Goal: Task Accomplishment & Management: Complete application form

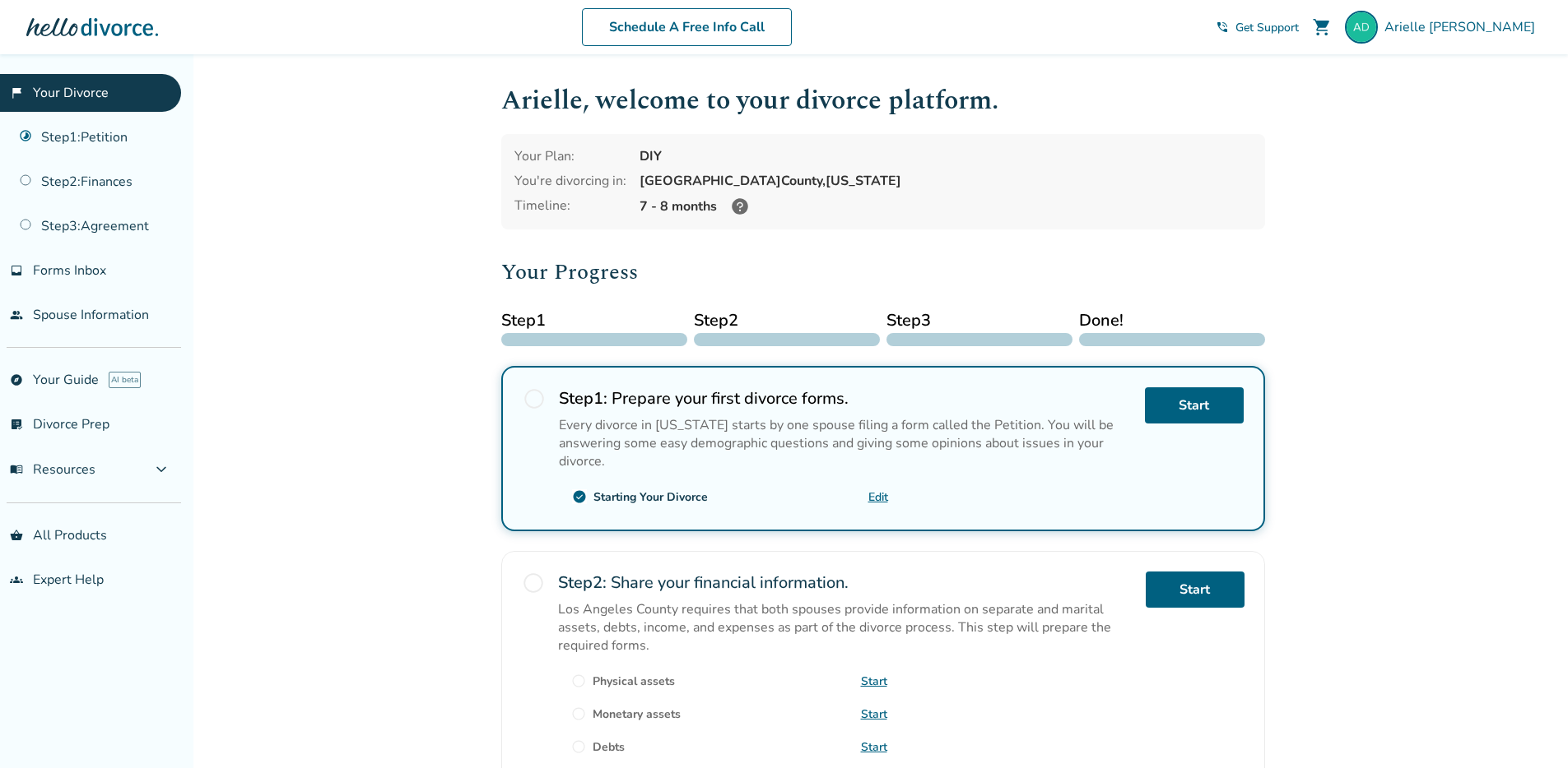
click at [738, 211] on icon at bounding box center [739, 206] width 20 height 20
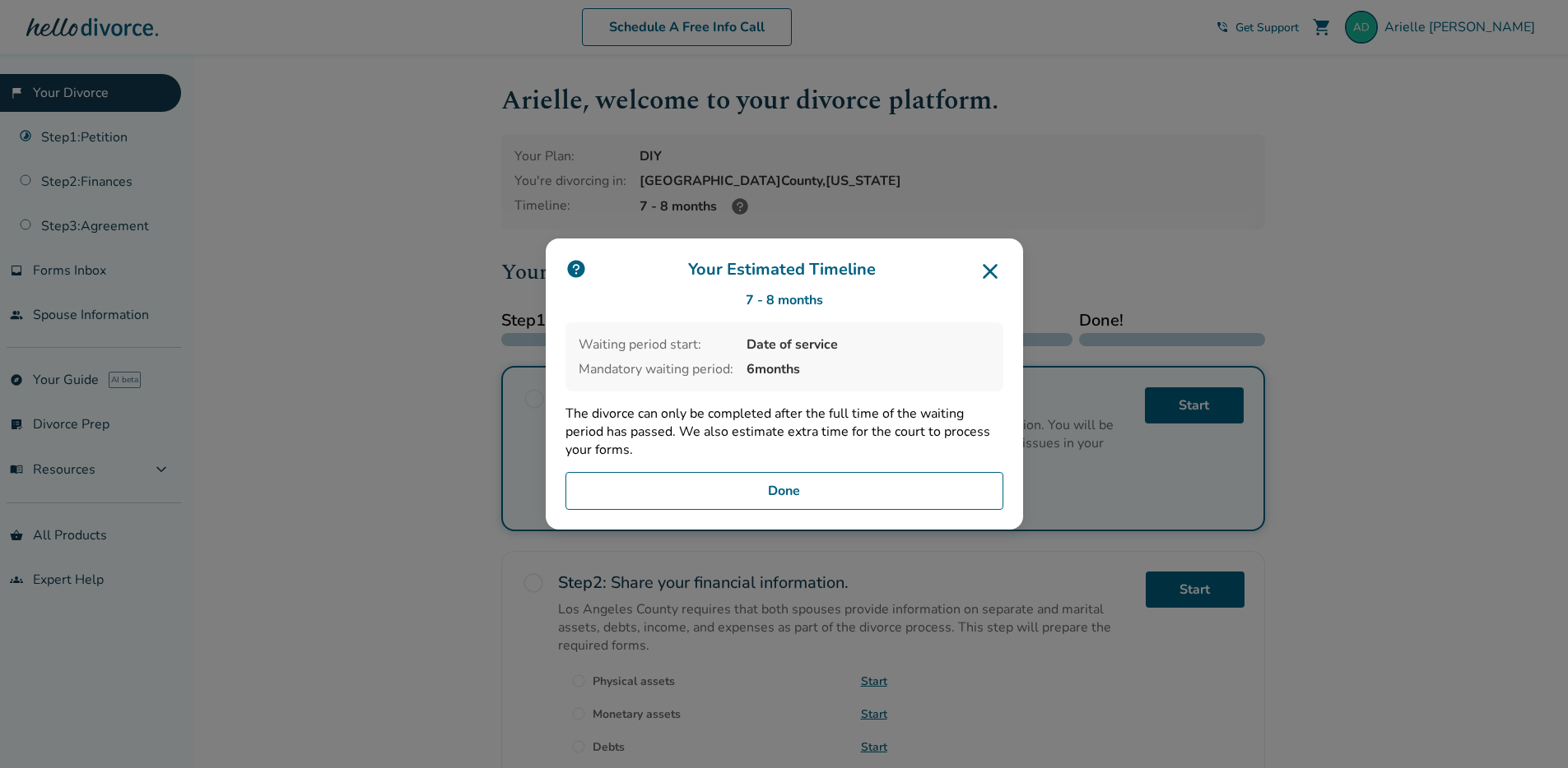
click at [738, 211] on div "Your Estimated Timeline 7 - 8 months Waiting period start: Date of service Mand…" at bounding box center [784, 384] width 1568 height 768
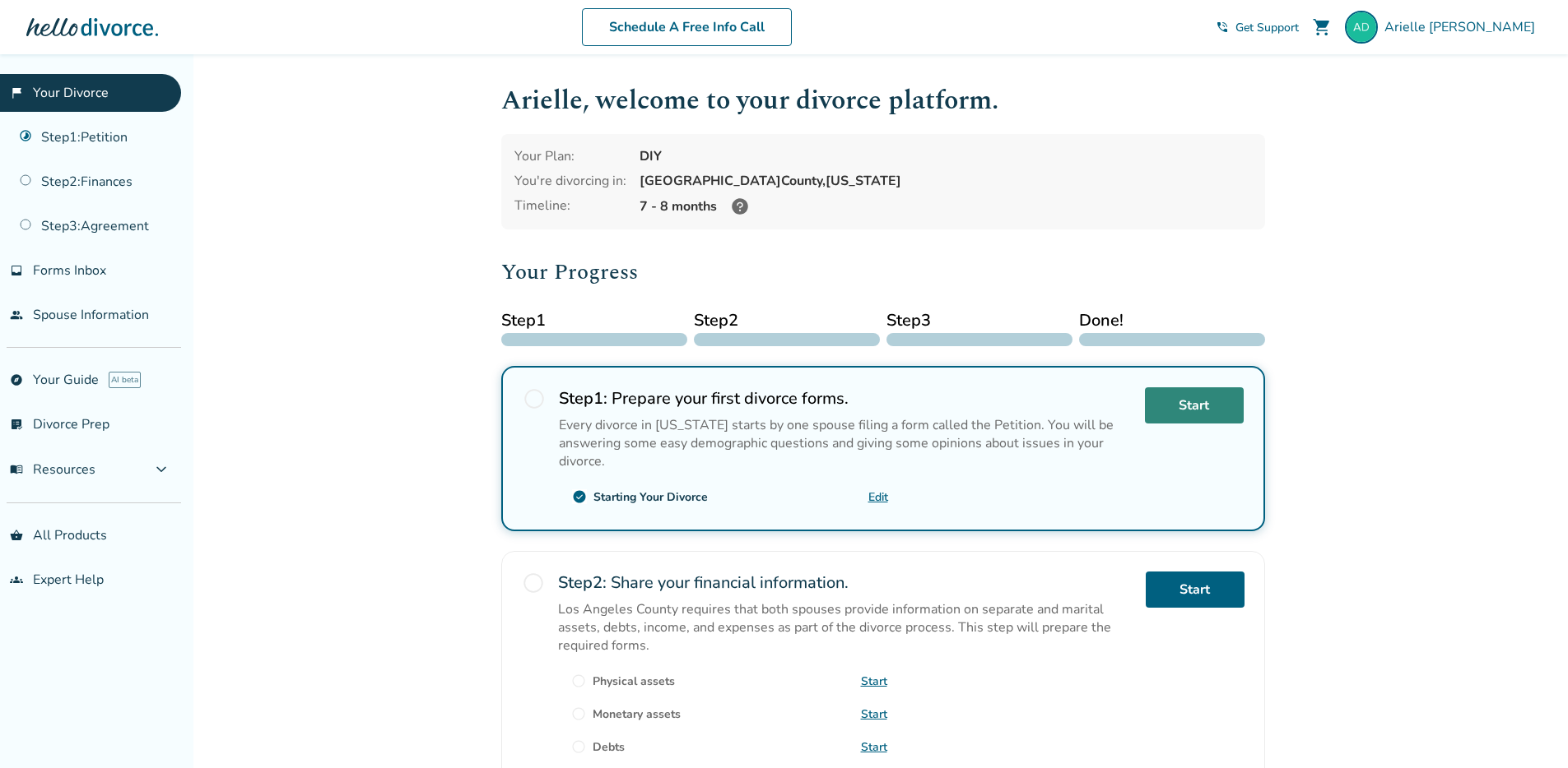
click at [1213, 399] on link "Start" at bounding box center [1194, 405] width 99 height 36
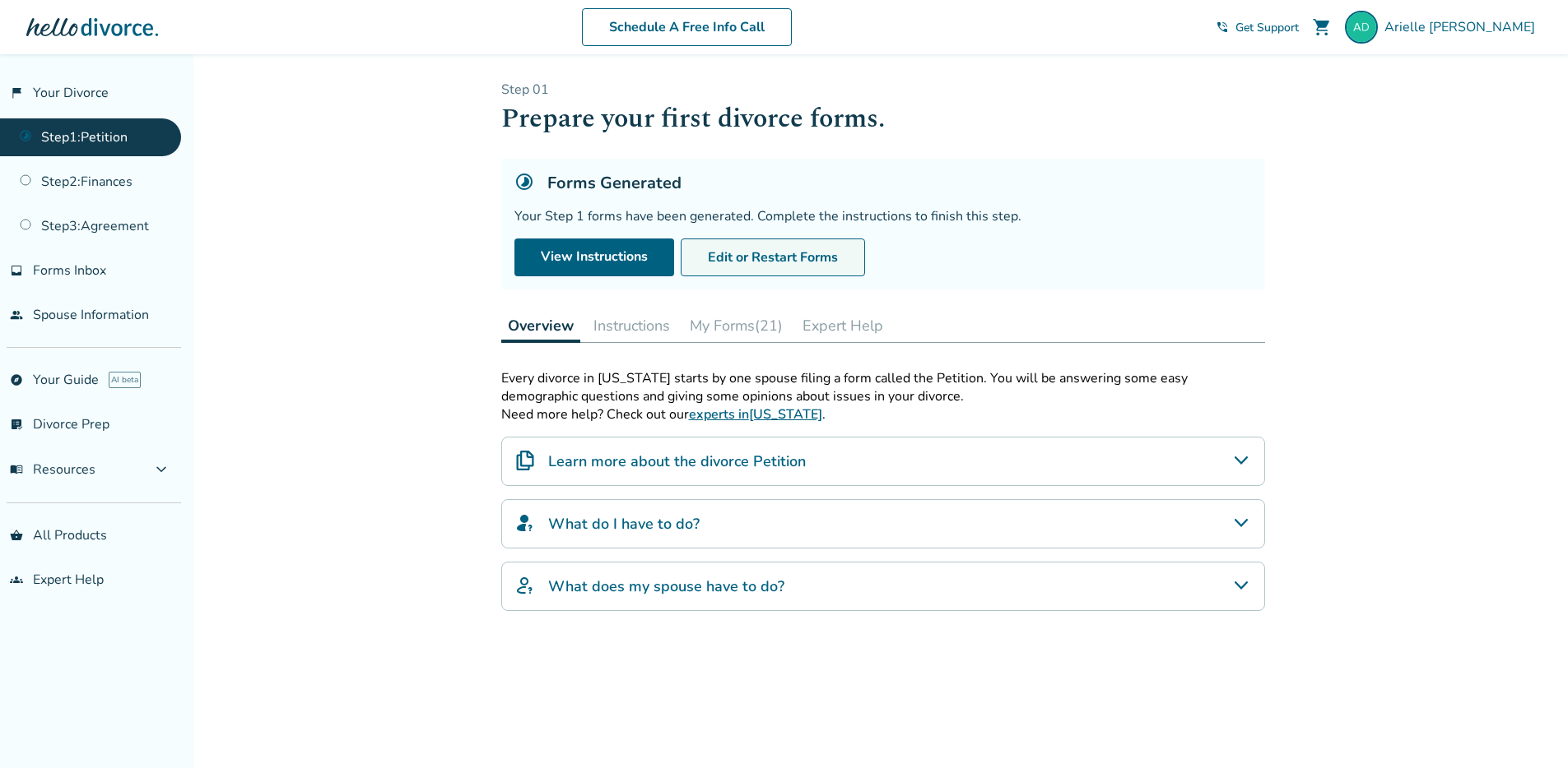
click at [743, 263] on button "Edit or Restart Forms" at bounding box center [772, 257] width 184 height 38
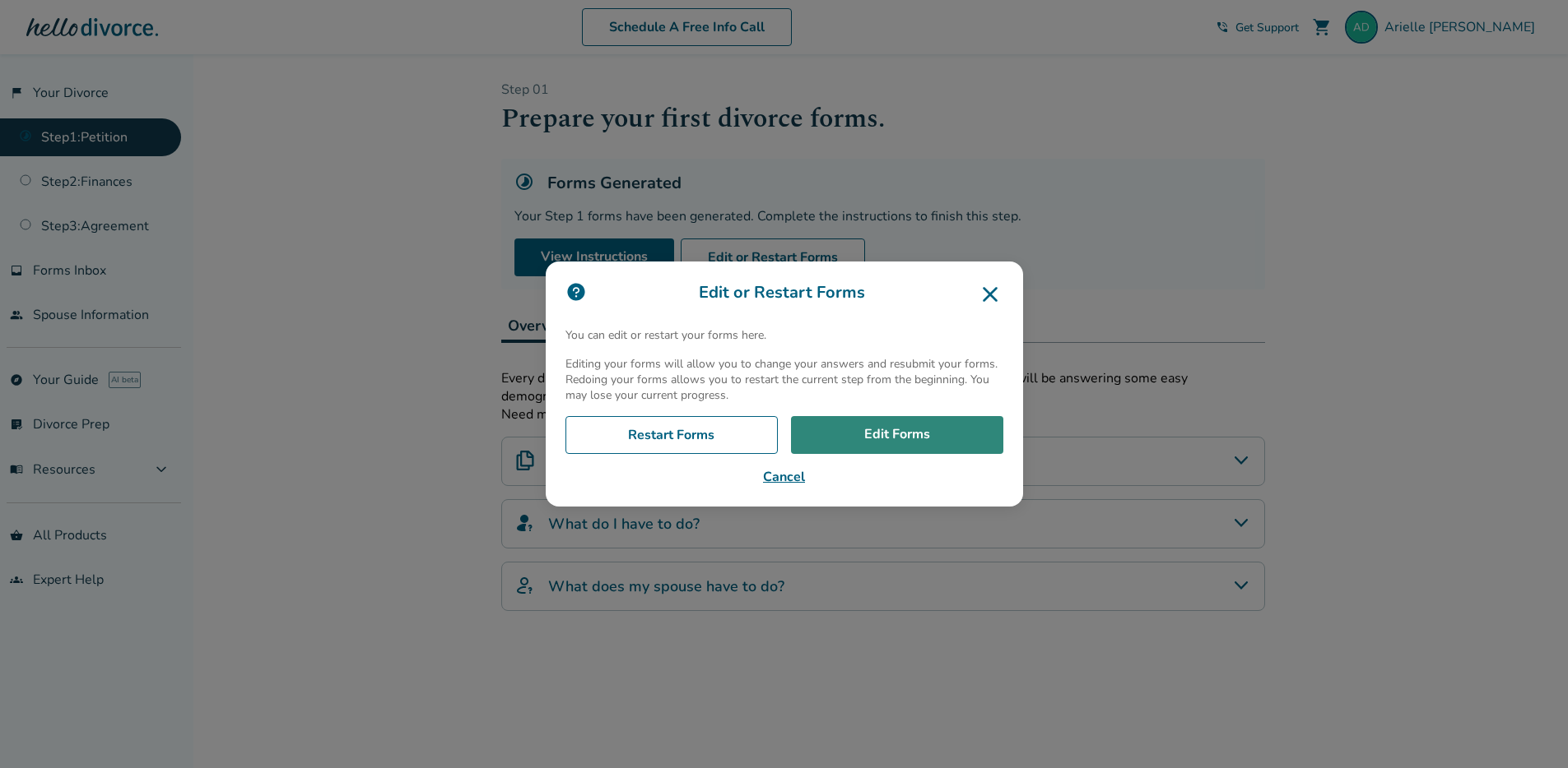
click at [889, 435] on link "Edit Forms" at bounding box center [897, 435] width 213 height 38
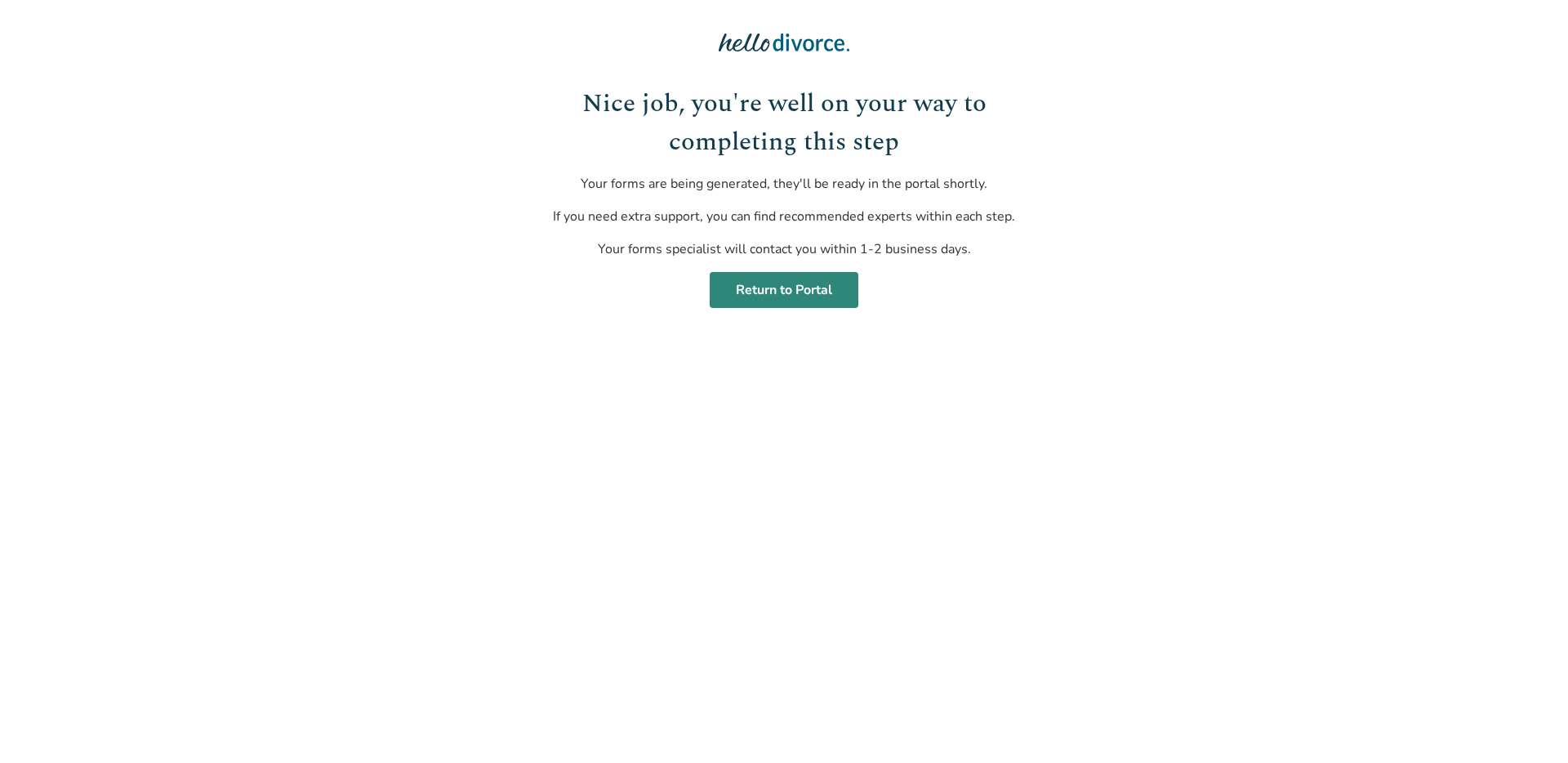
click at [761, 293] on link "Return to Portal" at bounding box center [783, 290] width 148 height 36
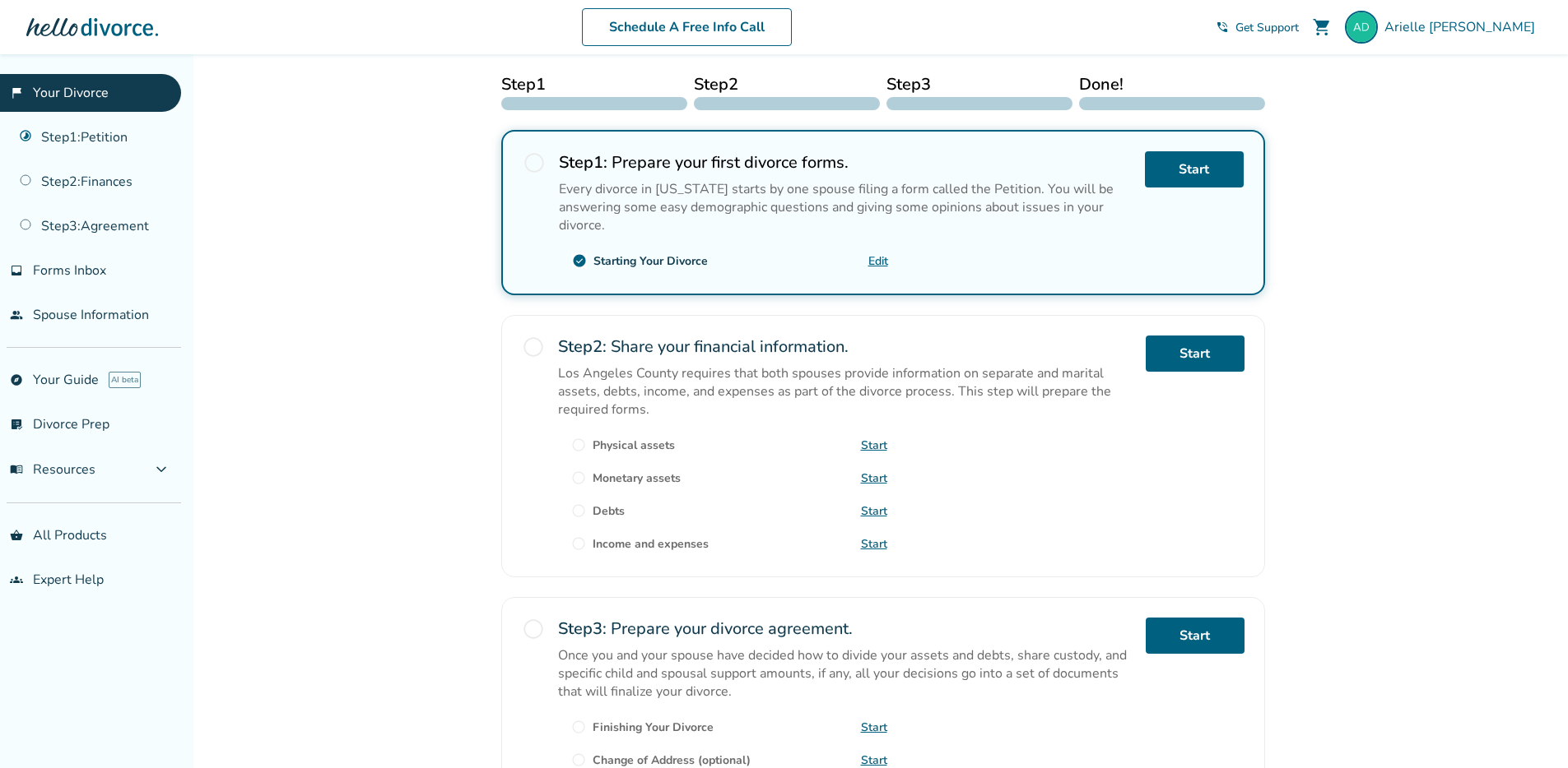
scroll to position [237, 0]
click at [1180, 369] on link "Start" at bounding box center [1195, 352] width 99 height 36
